Goal: Transaction & Acquisition: Purchase product/service

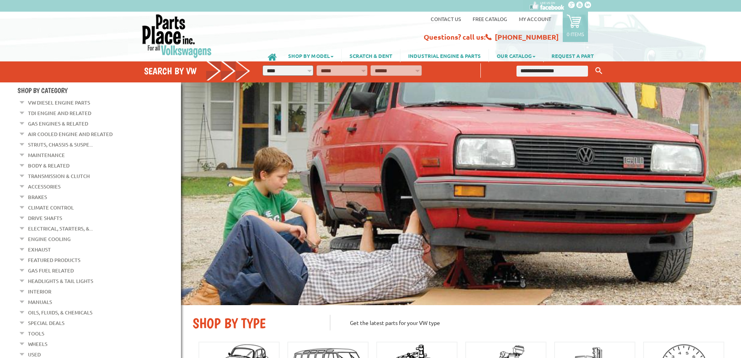
click at [80, 172] on link "Transmission & Clutch" at bounding box center [59, 176] width 62 height 10
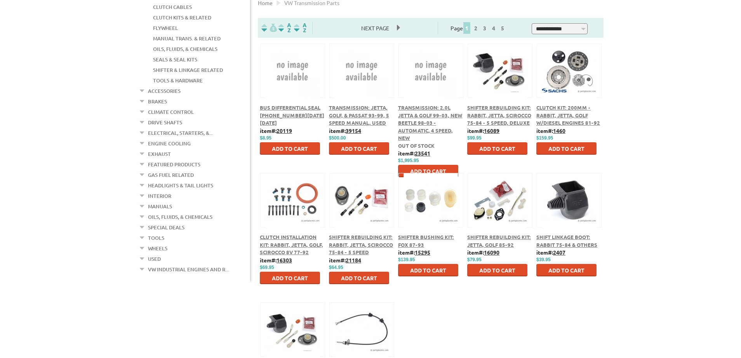
scroll to position [194, 0]
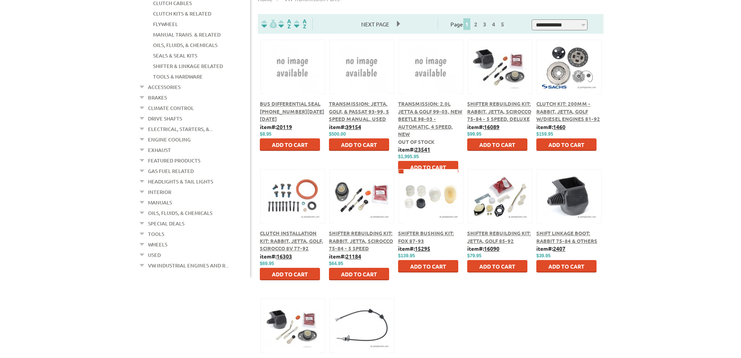
click at [578, 239] on span "Shift Linkage Boot: Rabbit 75-84 & Others" at bounding box center [566, 237] width 61 height 14
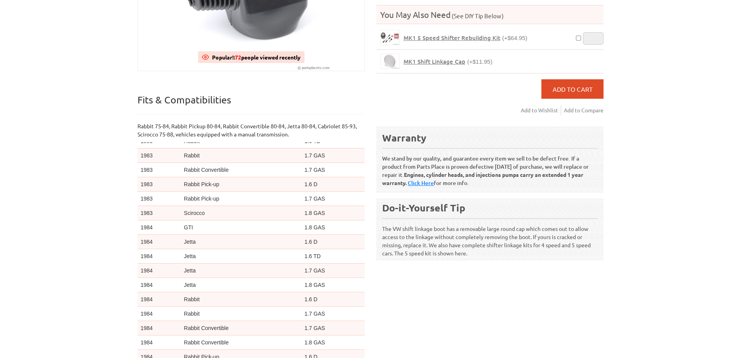
scroll to position [194, 0]
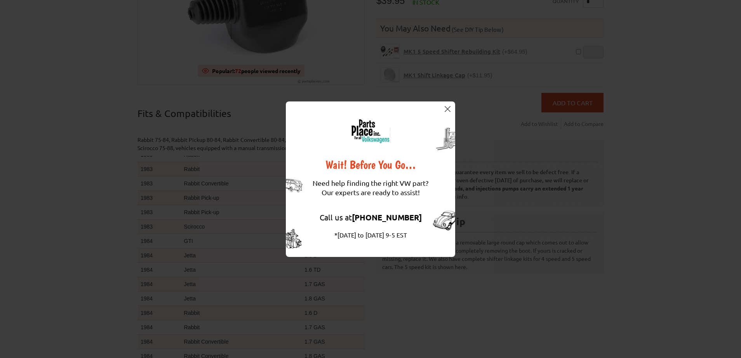
click at [449, 107] on img at bounding box center [448, 109] width 6 height 6
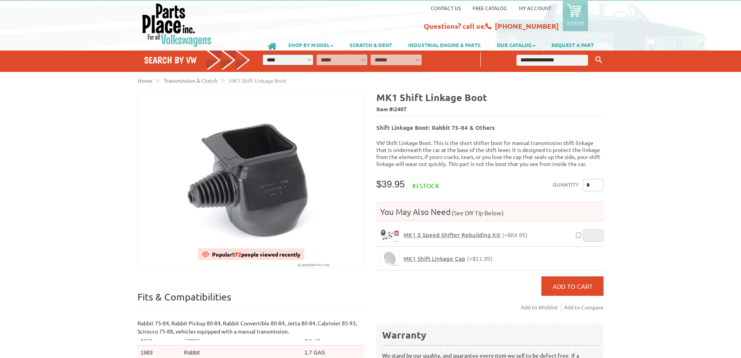
scroll to position [0, 0]
